Goal: Transaction & Acquisition: Purchase product/service

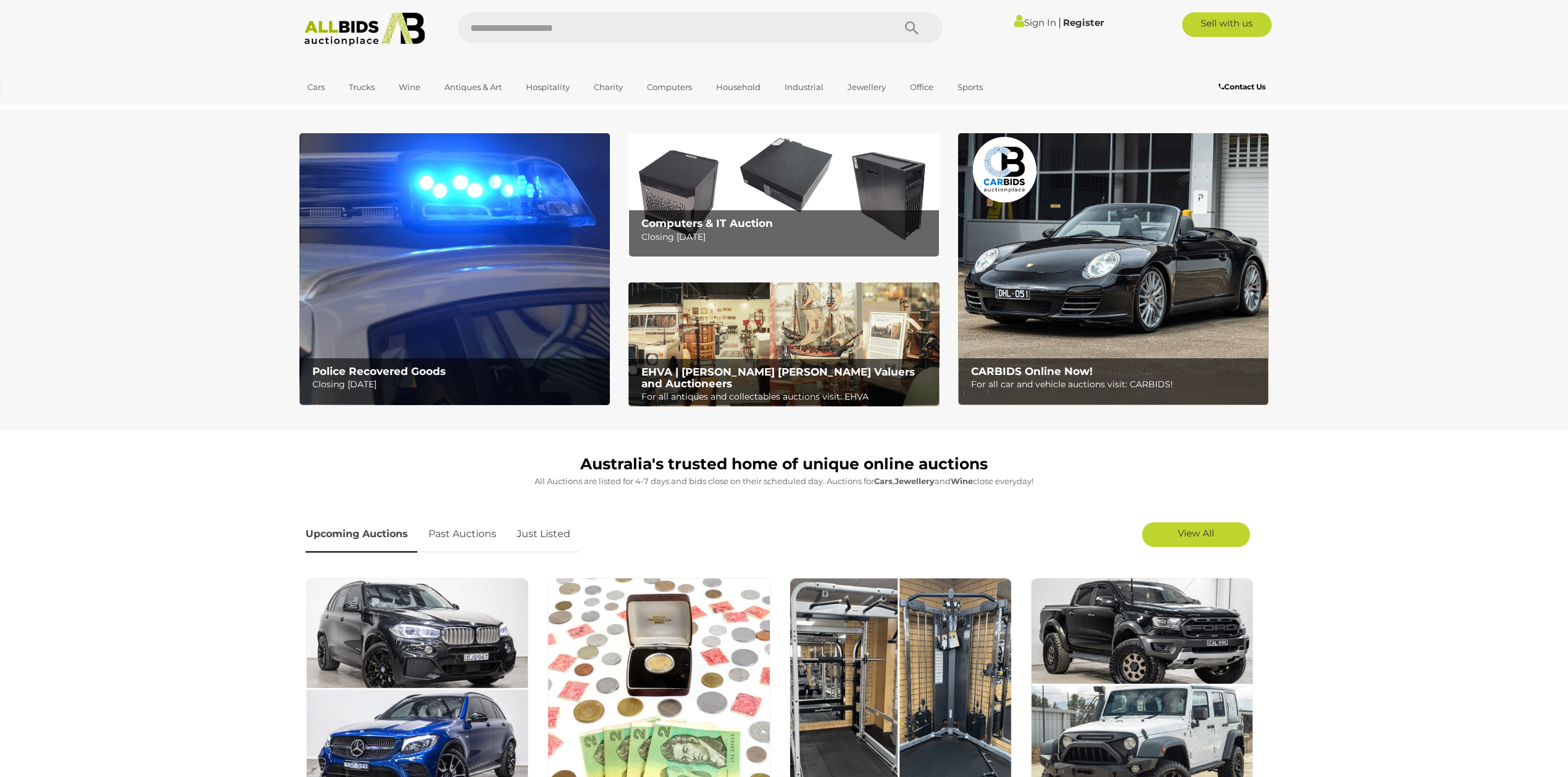
click at [761, 220] on b "Computers & IT Auction" at bounding box center [707, 223] width 132 height 12
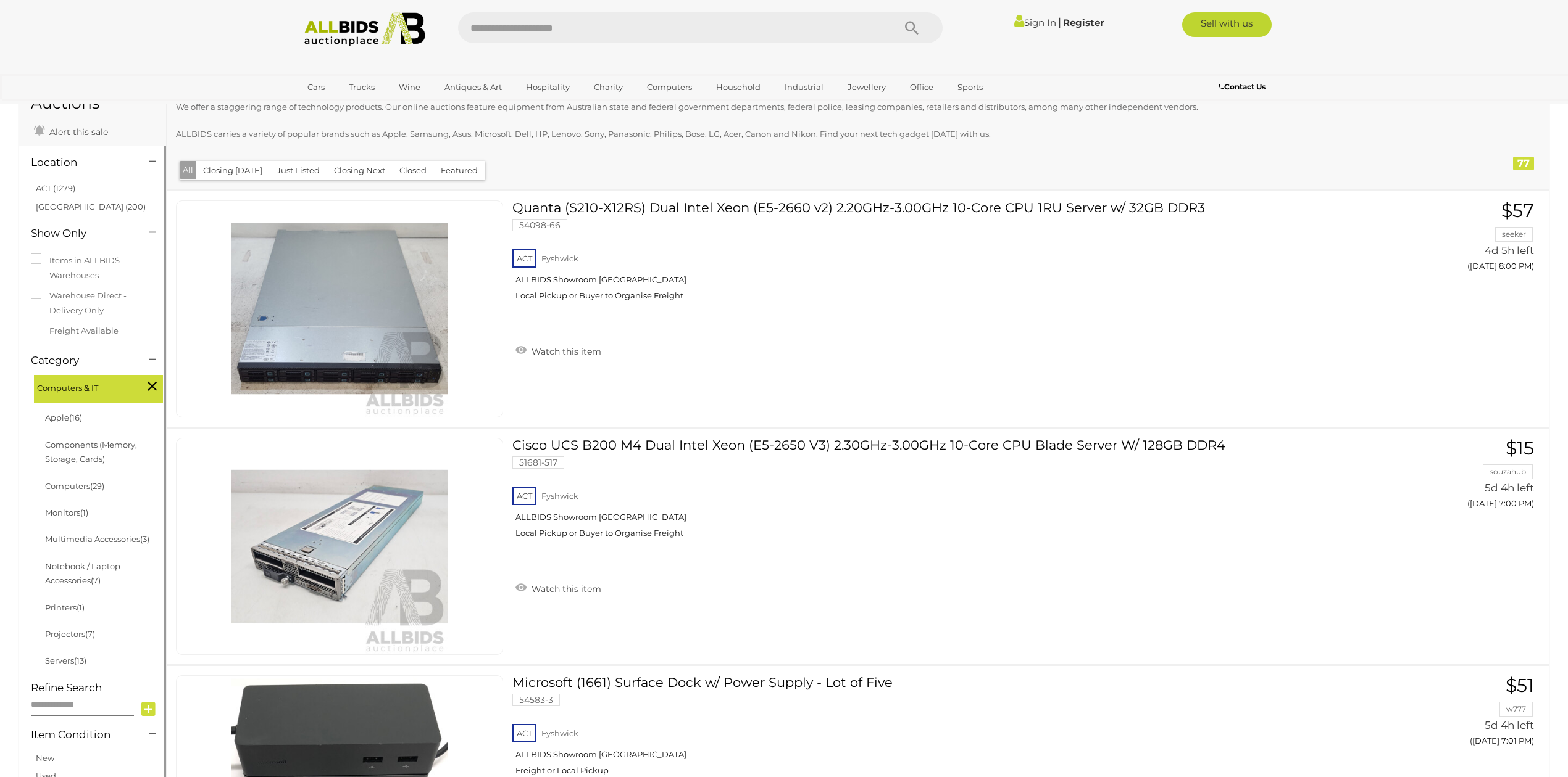
scroll to position [82, 0]
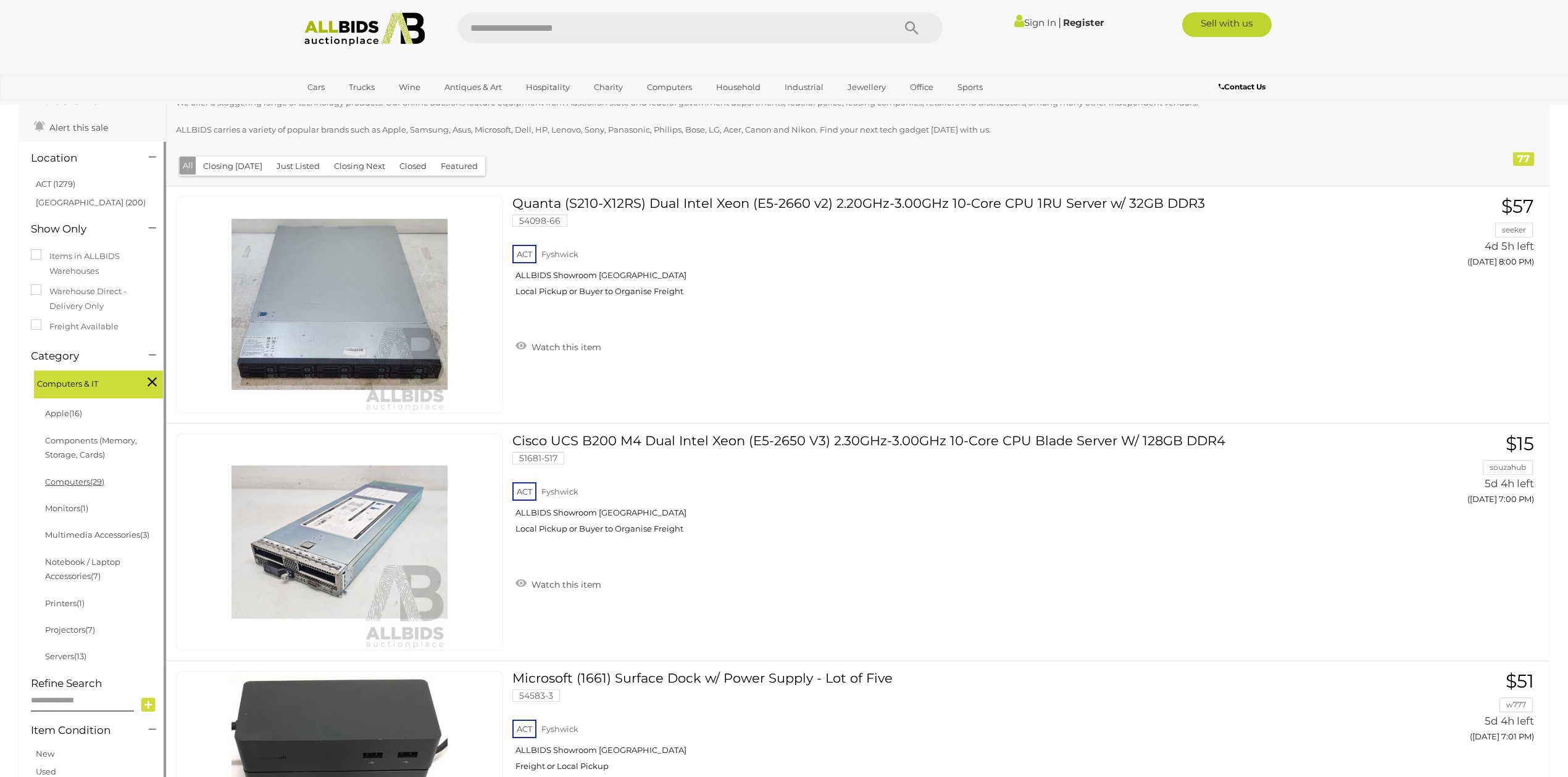
click at [70, 482] on link "Computers (29)" at bounding box center [74, 482] width 59 height 10
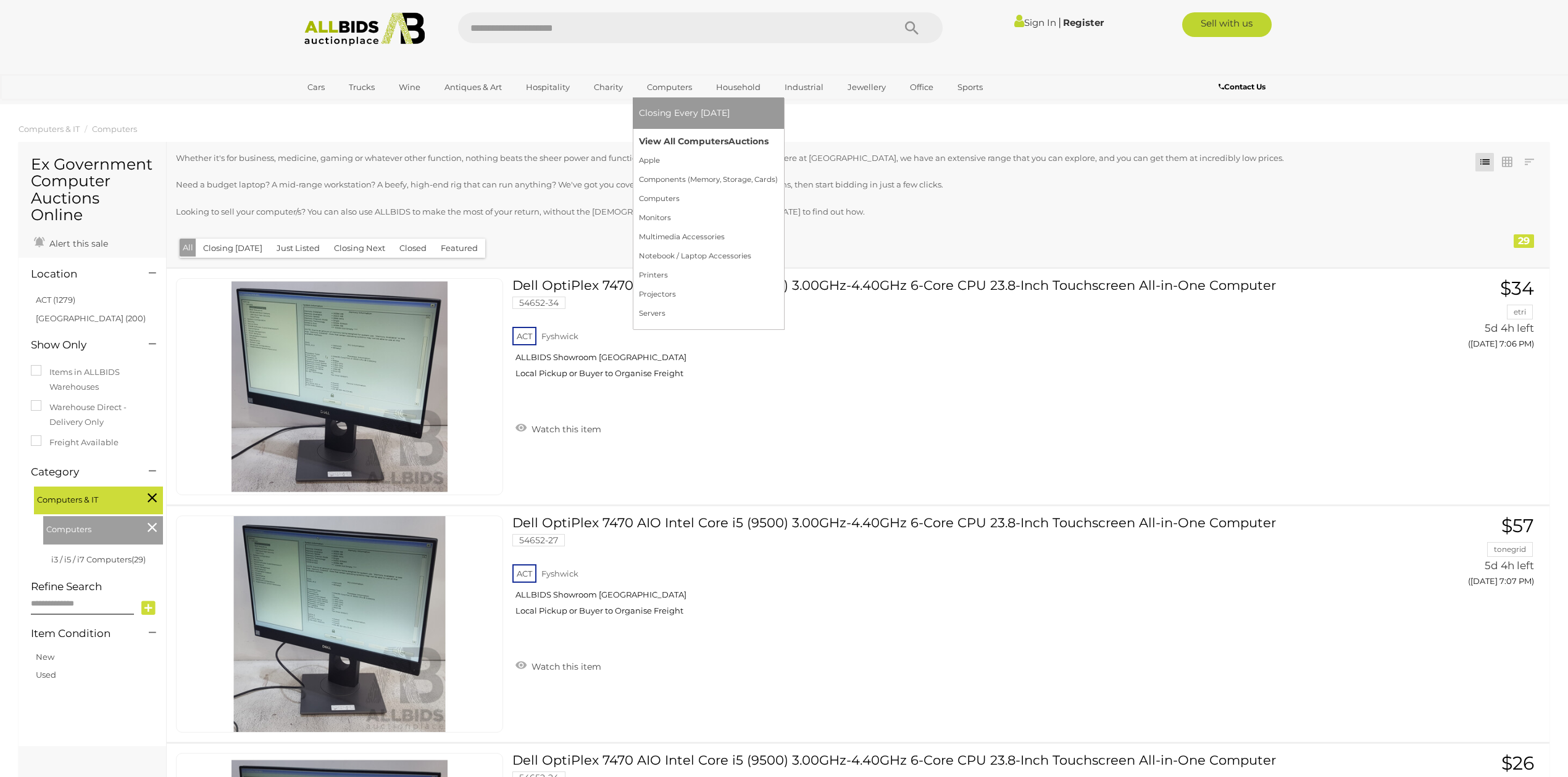
click at [684, 141] on link "View All Computers Auctions" at bounding box center [708, 142] width 139 height 19
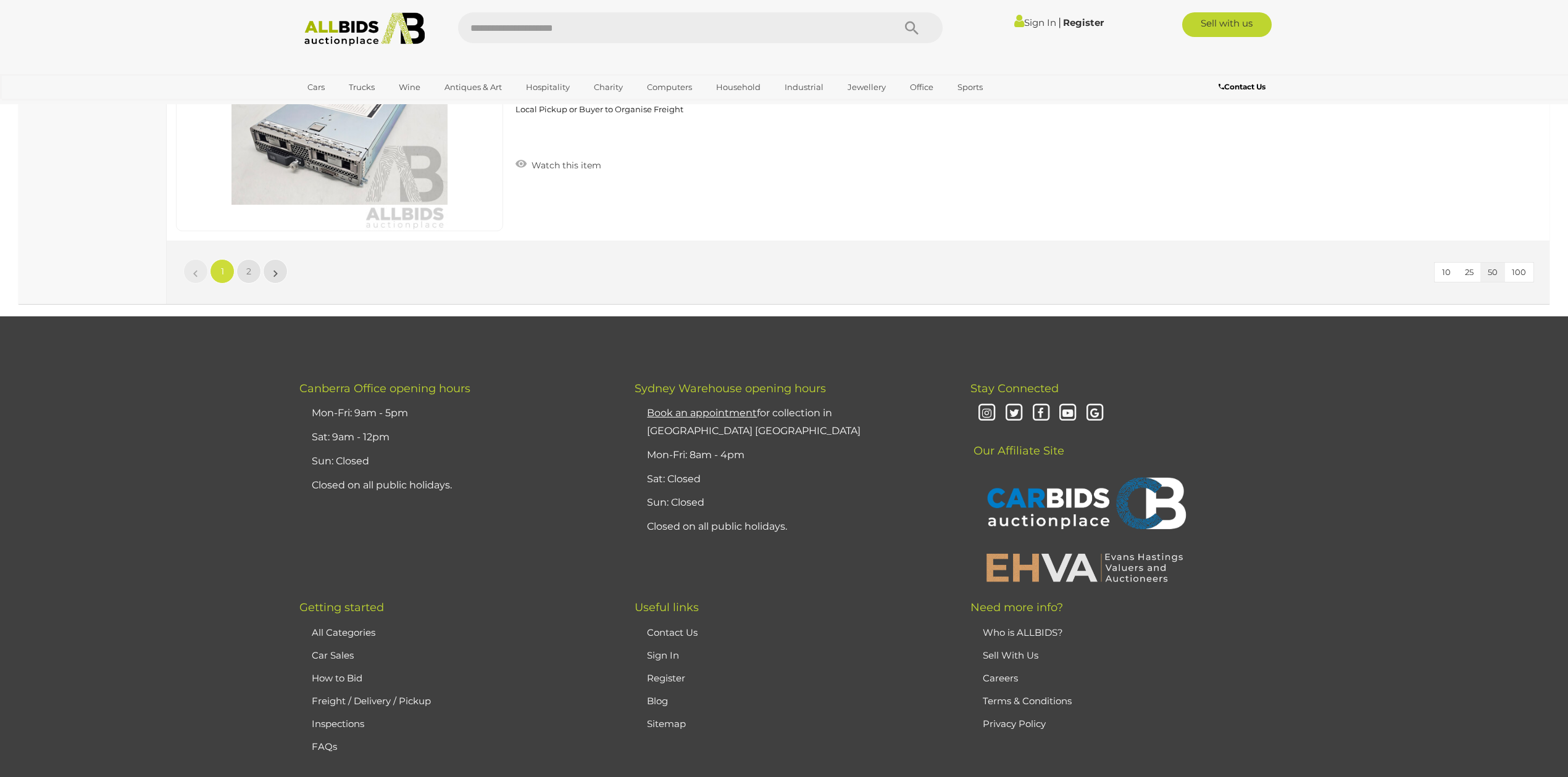
scroll to position [12016, 0]
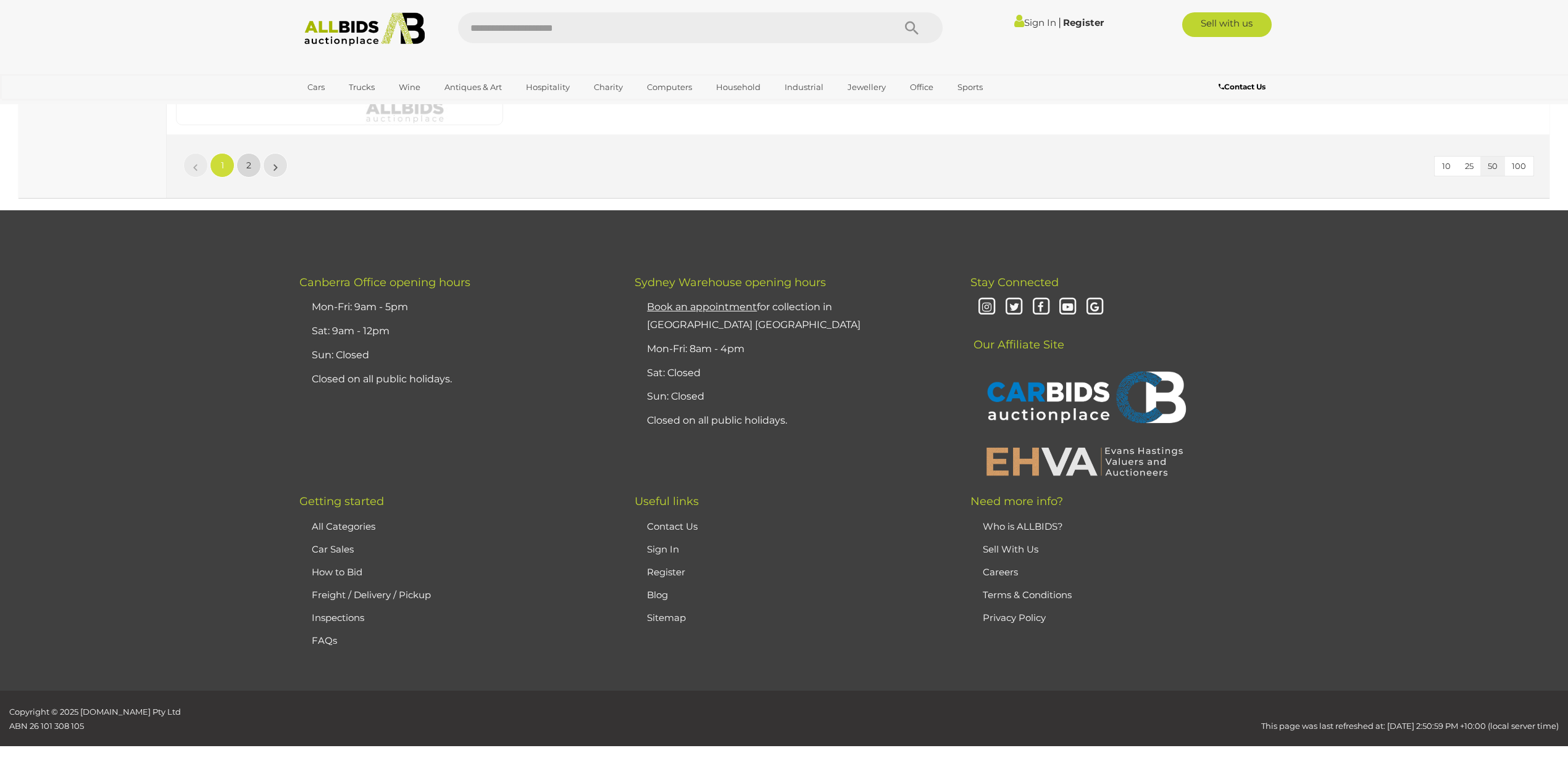
click at [252, 166] on link "2" at bounding box center [249, 165] width 25 height 25
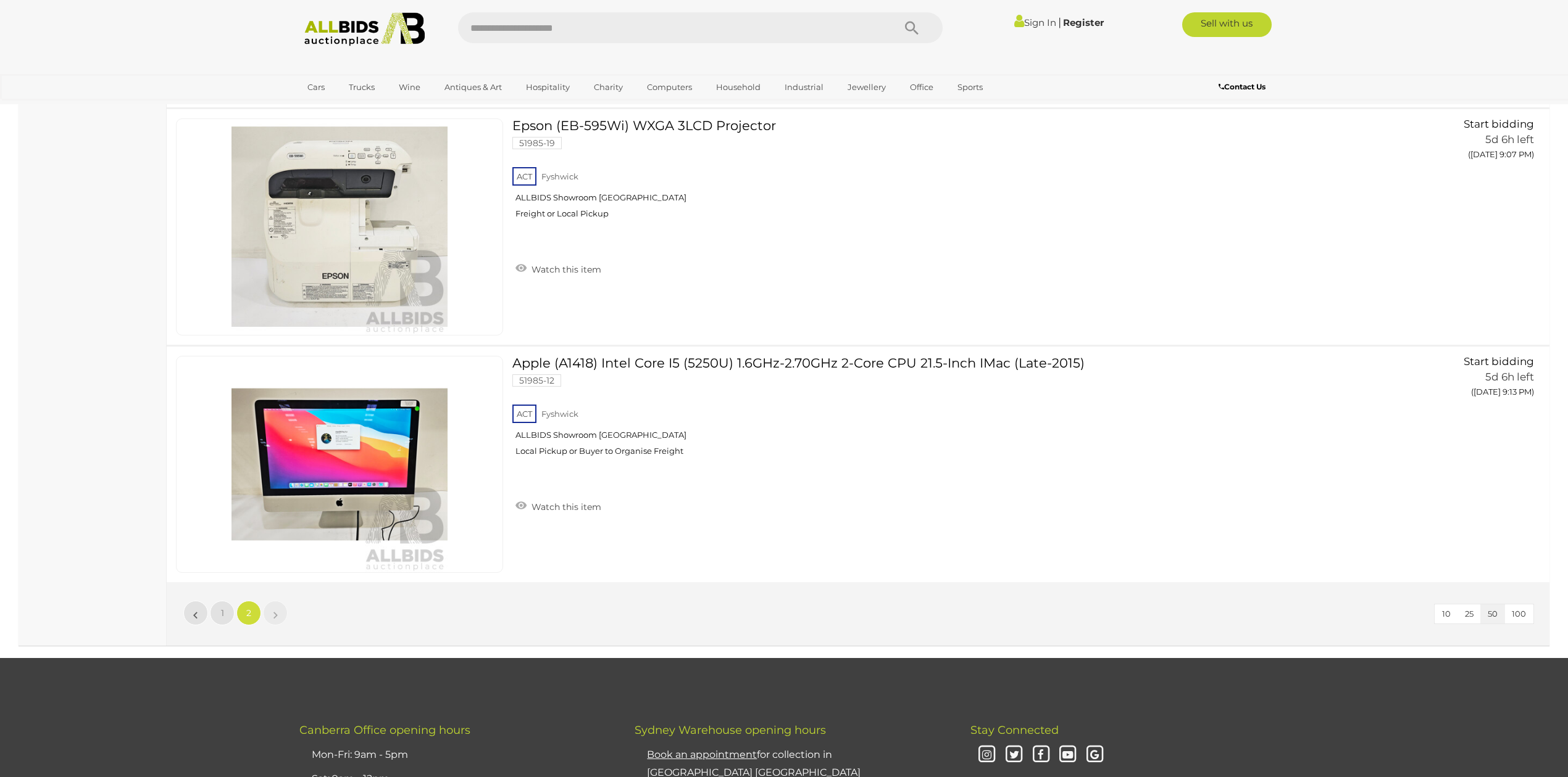
scroll to position [6056, 0]
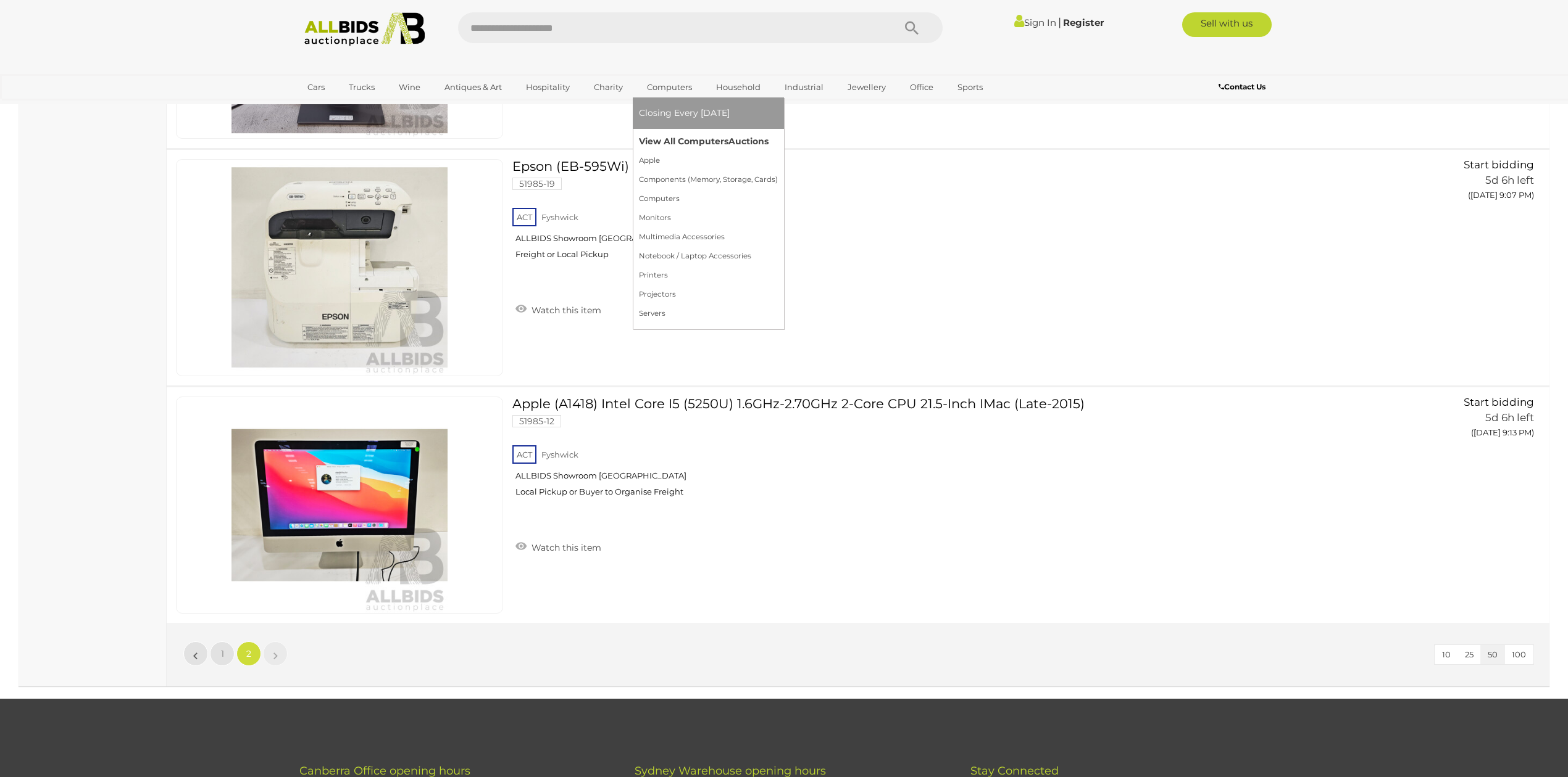
click at [685, 133] on link "View All Computers Auctions" at bounding box center [708, 142] width 139 height 19
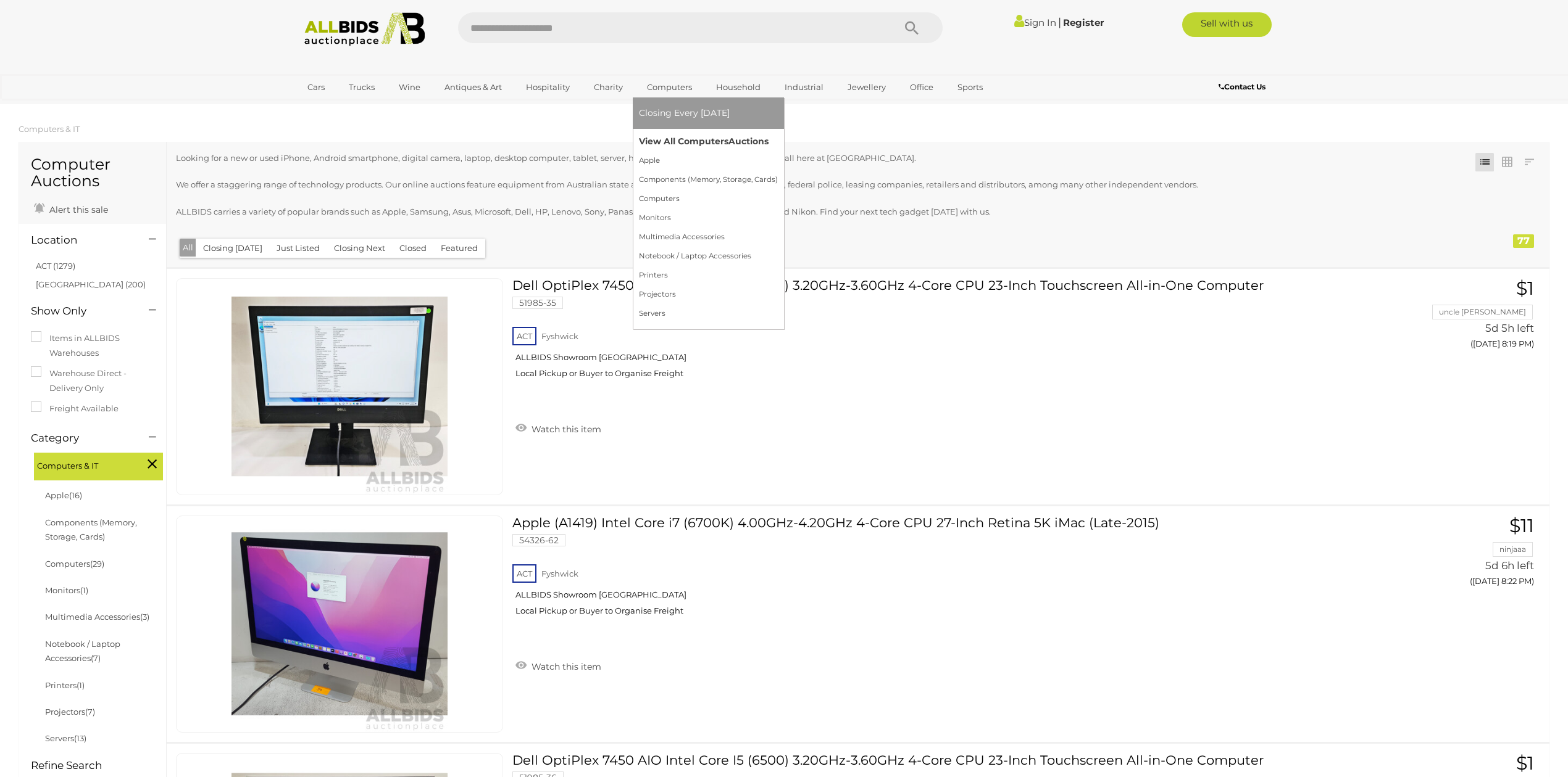
click at [703, 138] on link "View All Computers Auctions" at bounding box center [708, 142] width 139 height 19
